Goal: Check status

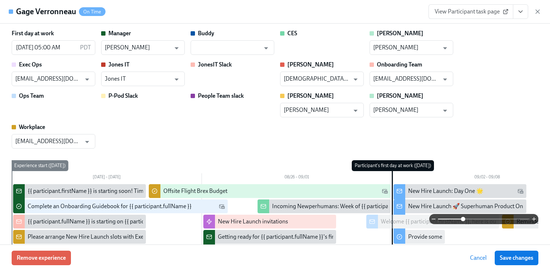
scroll to position [1805, 0]
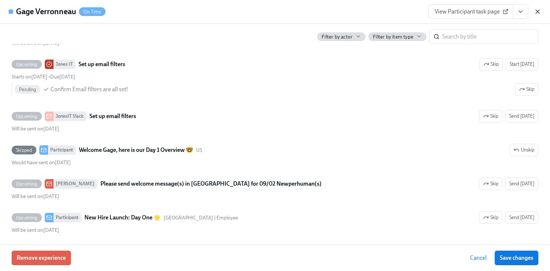
click at [540, 13] on icon "button" at bounding box center [537, 11] width 7 height 7
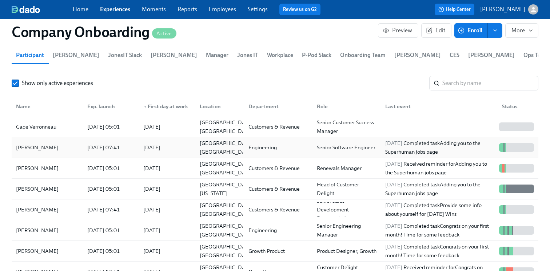
scroll to position [918, 0]
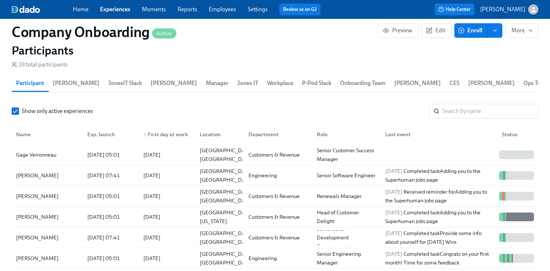
click at [117, 8] on link "Experiences" at bounding box center [115, 9] width 30 height 7
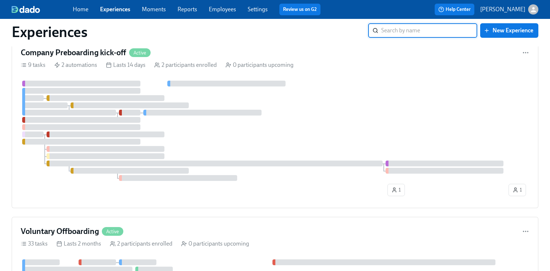
scroll to position [897, 0]
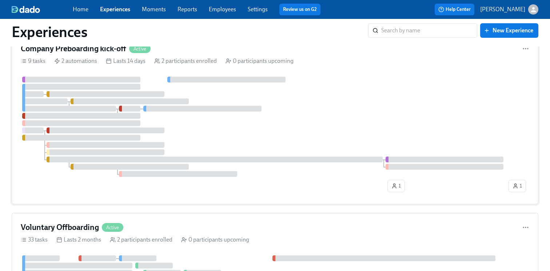
click at [214, 132] on div at bounding box center [275, 127] width 509 height 100
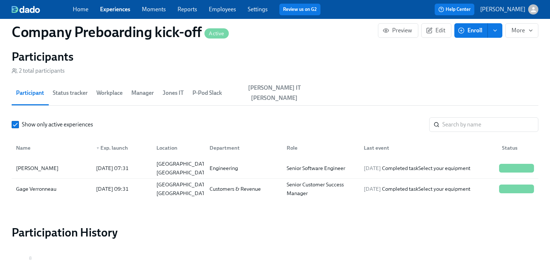
scroll to position [747, 0]
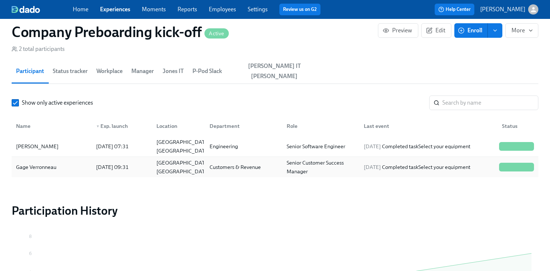
click at [92, 160] on div "[DATE] 09:31" at bounding box center [120, 167] width 60 height 15
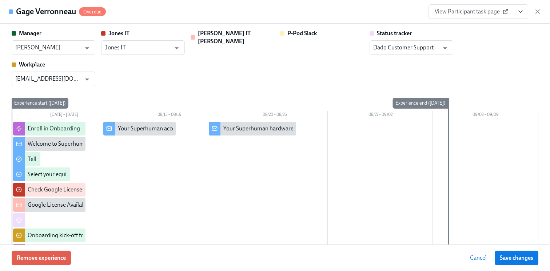
click at [496, 14] on span "View Participant task page" at bounding box center [471, 11] width 72 height 7
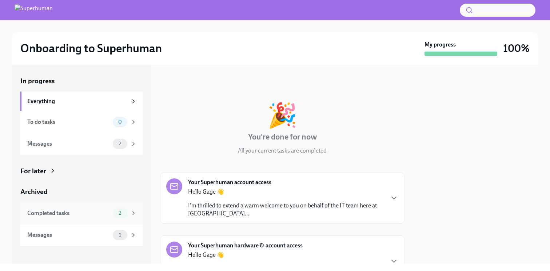
click at [89, 219] on div "Completed tasks 2" at bounding box center [81, 214] width 122 height 22
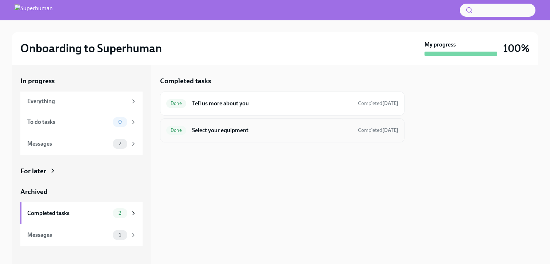
click at [232, 126] on div "Done Select your equipment Completed Aug 6th" at bounding box center [282, 131] width 232 height 12
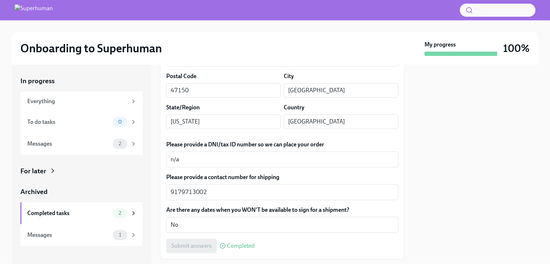
scroll to position [441, 0]
